Goal: Check status

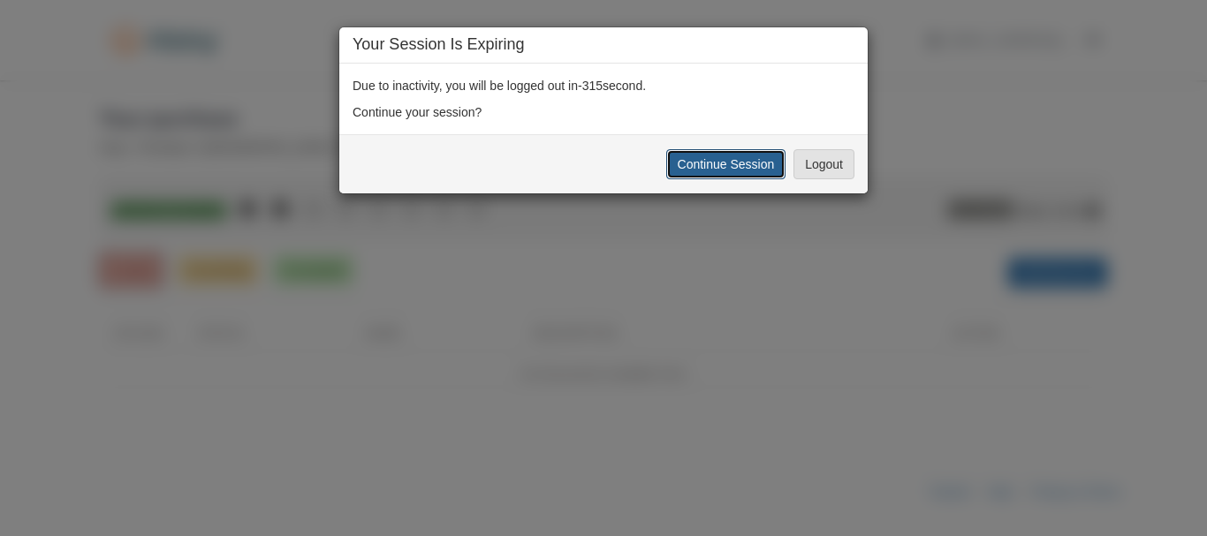
click at [763, 171] on button "Continue Session" at bounding box center [726, 164] width 120 height 30
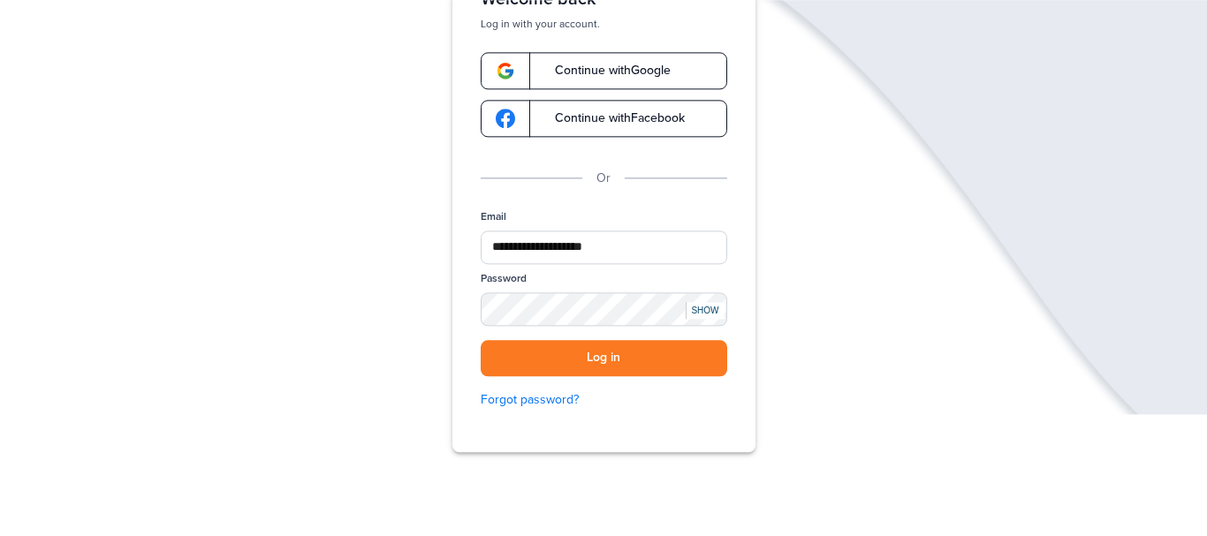
scroll to position [250, 0]
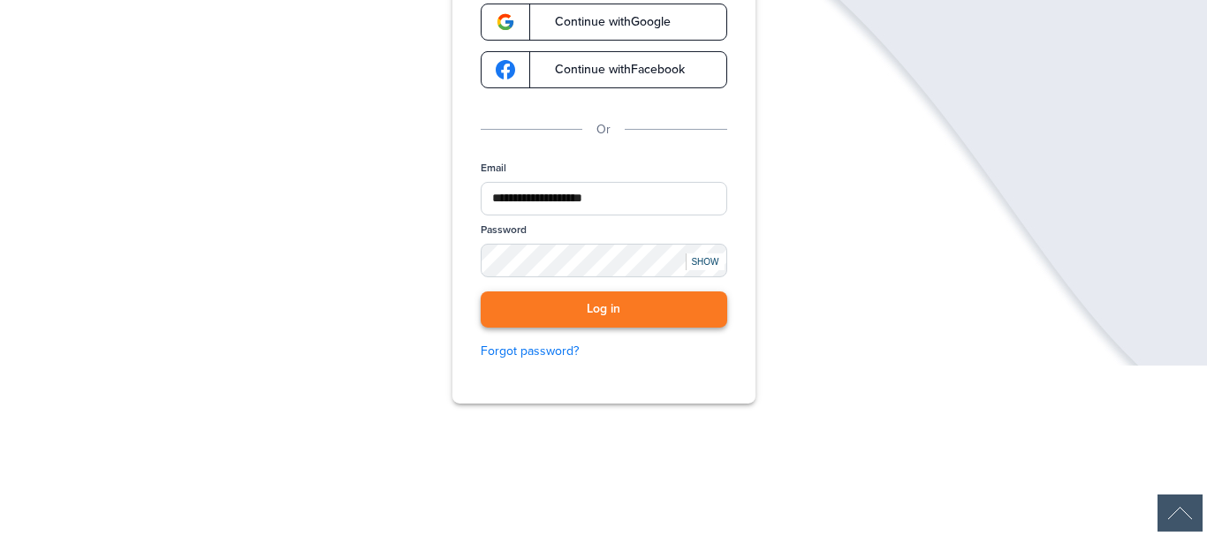
click at [601, 315] on button "Log in" at bounding box center [604, 310] width 247 height 36
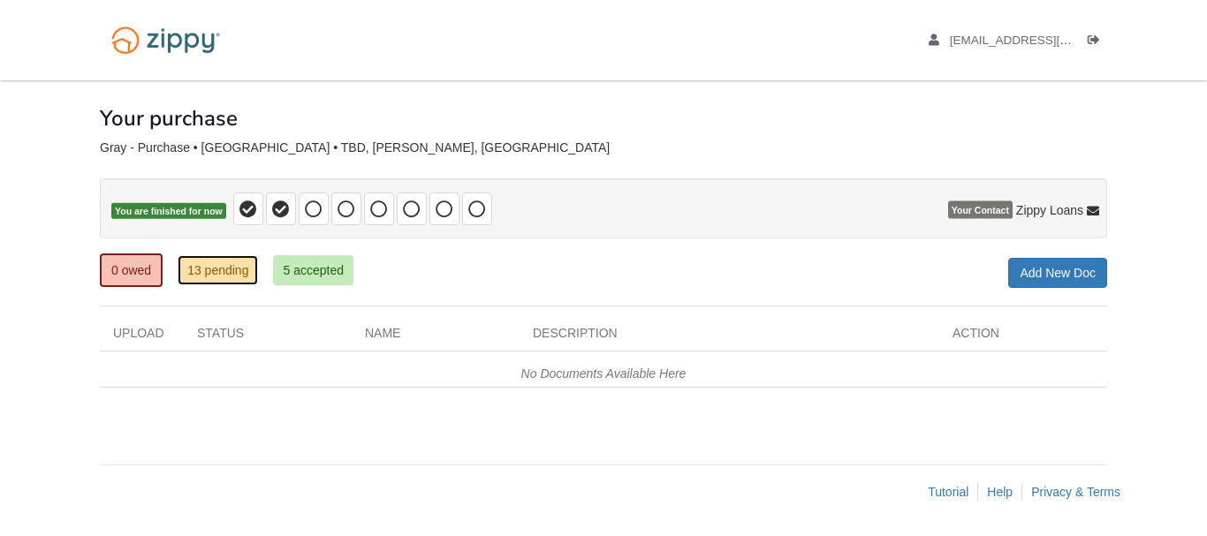
click at [216, 278] on link "13 pending" at bounding box center [218, 270] width 80 height 30
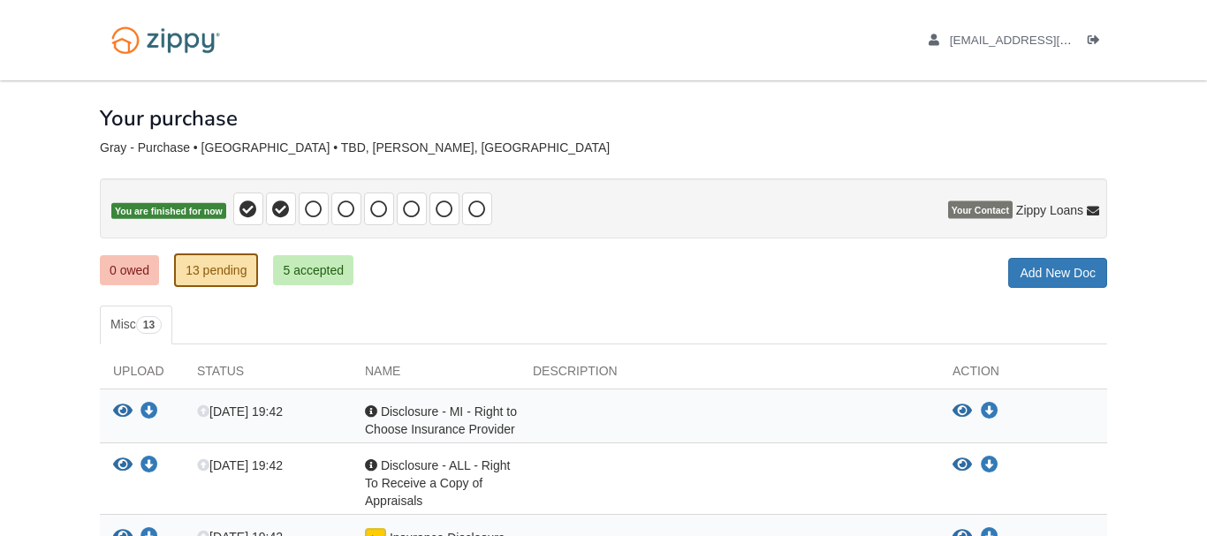
click at [324, 268] on link "5 accepted" at bounding box center [313, 270] width 80 height 30
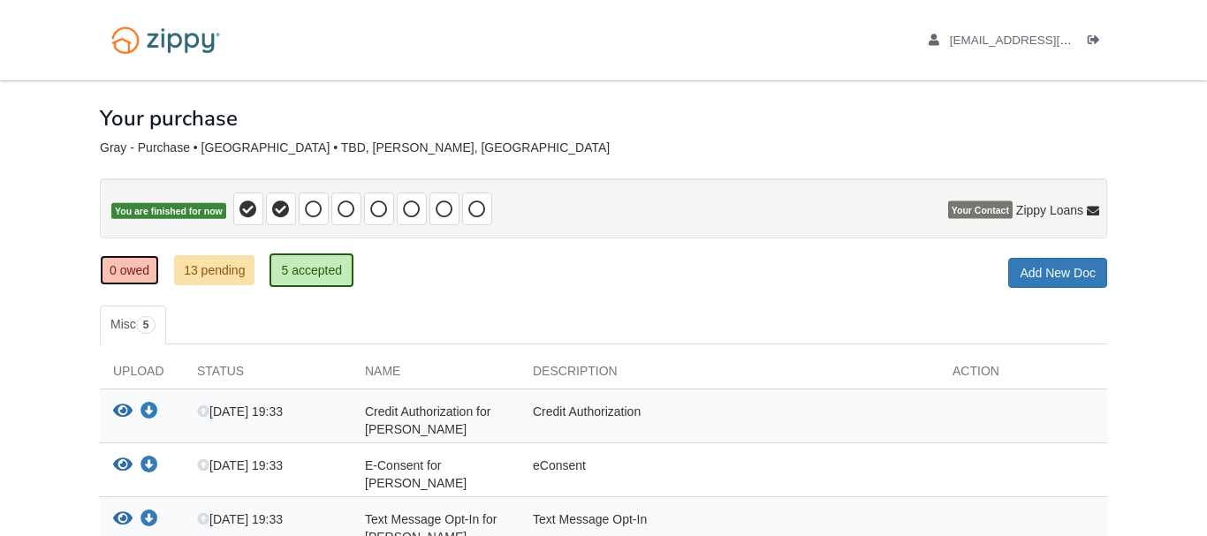
click at [141, 275] on link "0 owed" at bounding box center [129, 270] width 59 height 30
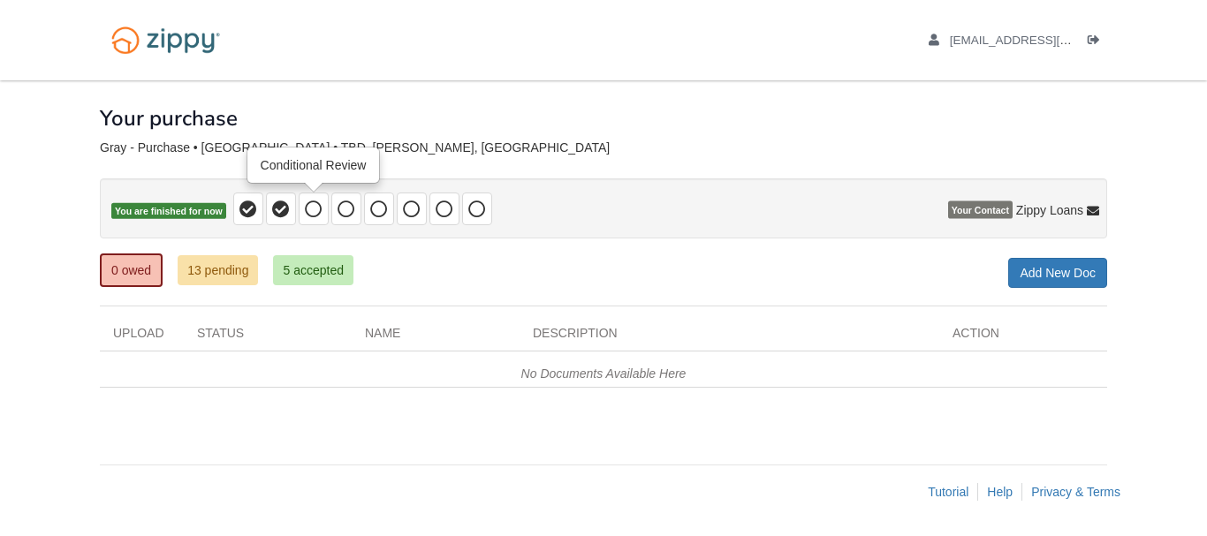
click at [308, 217] on icon at bounding box center [314, 210] width 18 height 18
